Goal: Task Accomplishment & Management: Complete application form

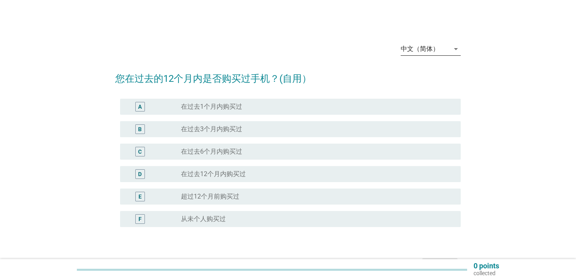
click at [421, 44] on div "中文（简体）" at bounding box center [425, 48] width 49 height 13
click at [421, 55] on div "English" at bounding box center [430, 55] width 47 height 10
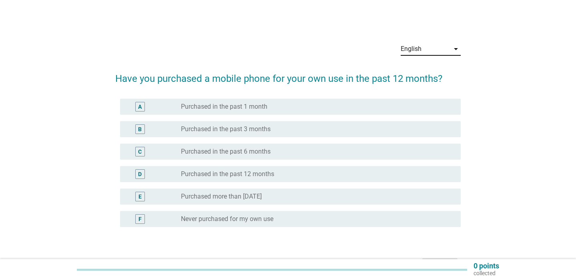
click at [264, 151] on label "Purchased in the past 6 months" at bounding box center [226, 151] width 90 height 8
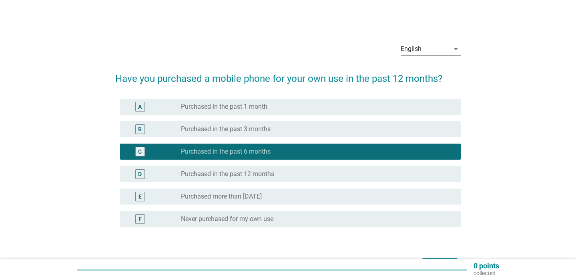
scroll to position [52, 0]
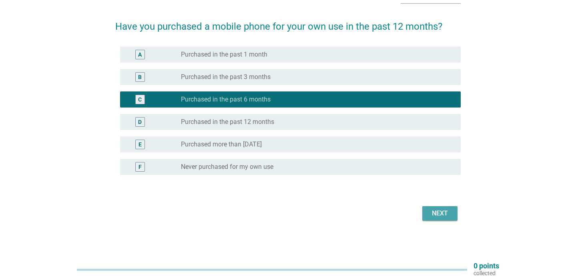
click at [442, 208] on button "Next" at bounding box center [439, 213] width 35 height 14
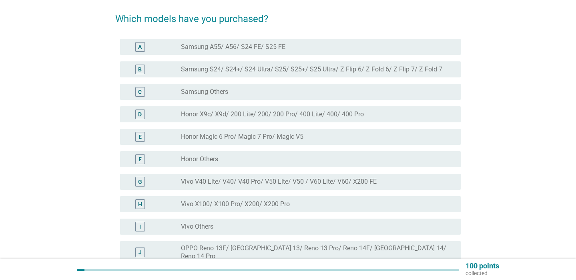
scroll to position [52, 0]
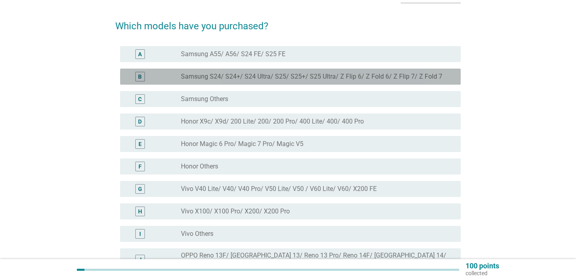
click at [342, 78] on label "Samsung S24/ S24+/ S24 Ultra/ S25/ S25+/ S25 Ultra/ Z Flip 6/ Z Fold 6/ Z Flip …" at bounding box center [311, 76] width 261 height 8
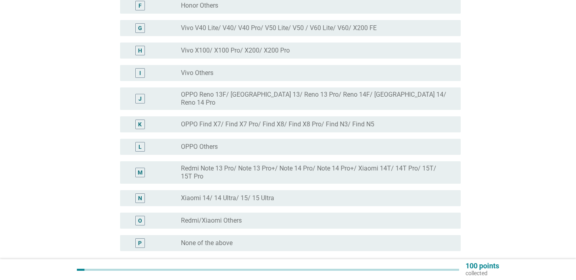
scroll to position [283, 0]
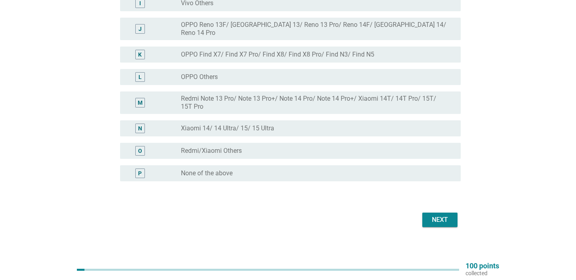
click at [428, 213] on button "Next" at bounding box center [439, 219] width 35 height 14
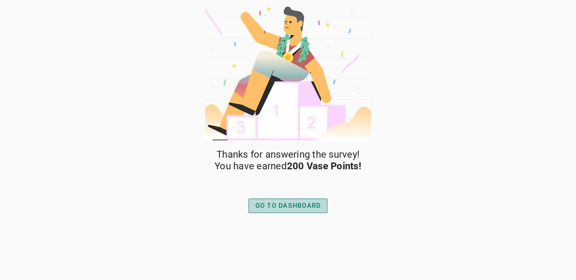
click at [310, 202] on div "GO TO DASHBOARD" at bounding box center [288, 206] width 66 height 10
